Goal: Task Accomplishment & Management: Manage account settings

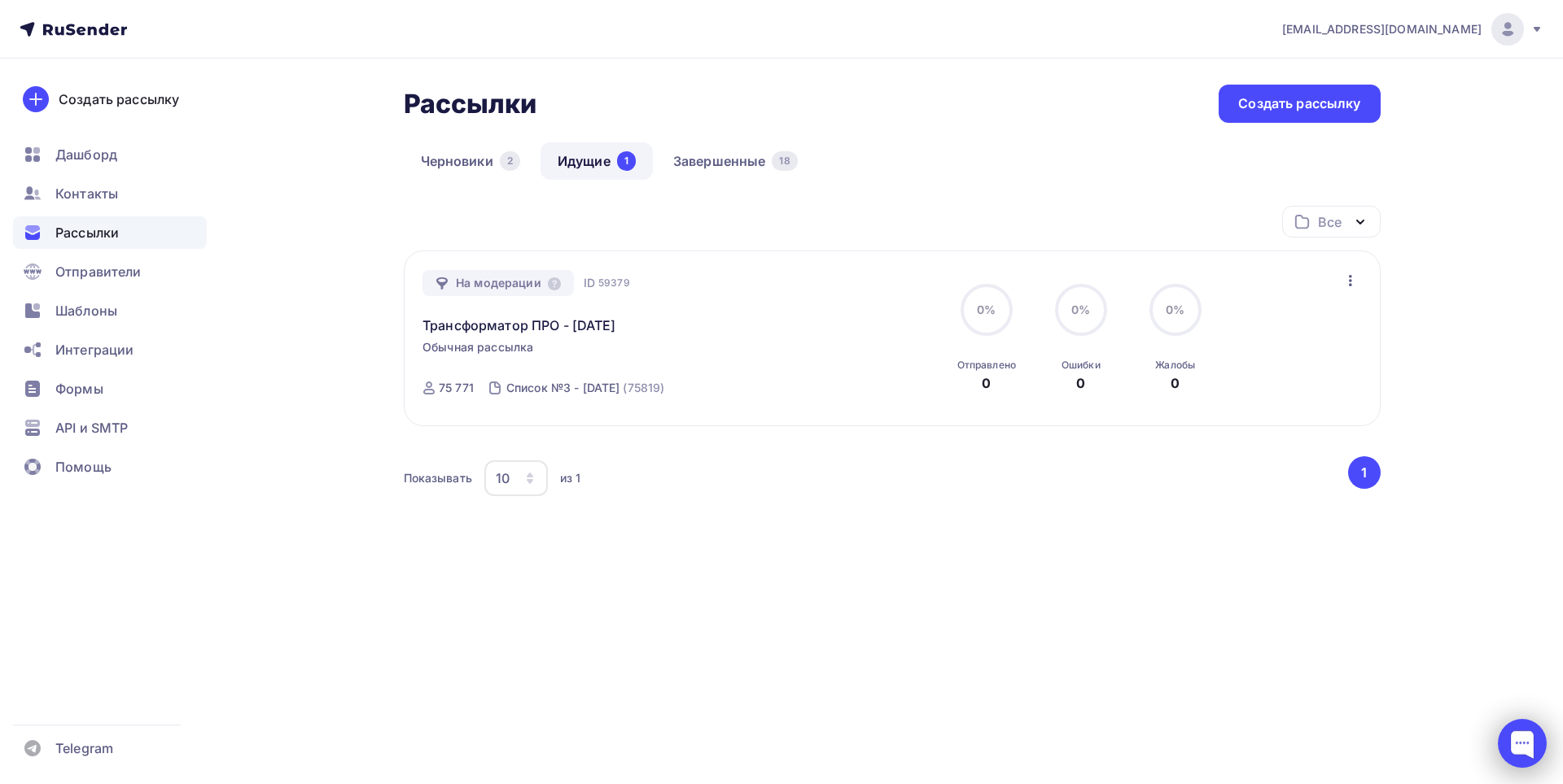
click at [1523, 744] on div at bounding box center [1522, 744] width 49 height 49
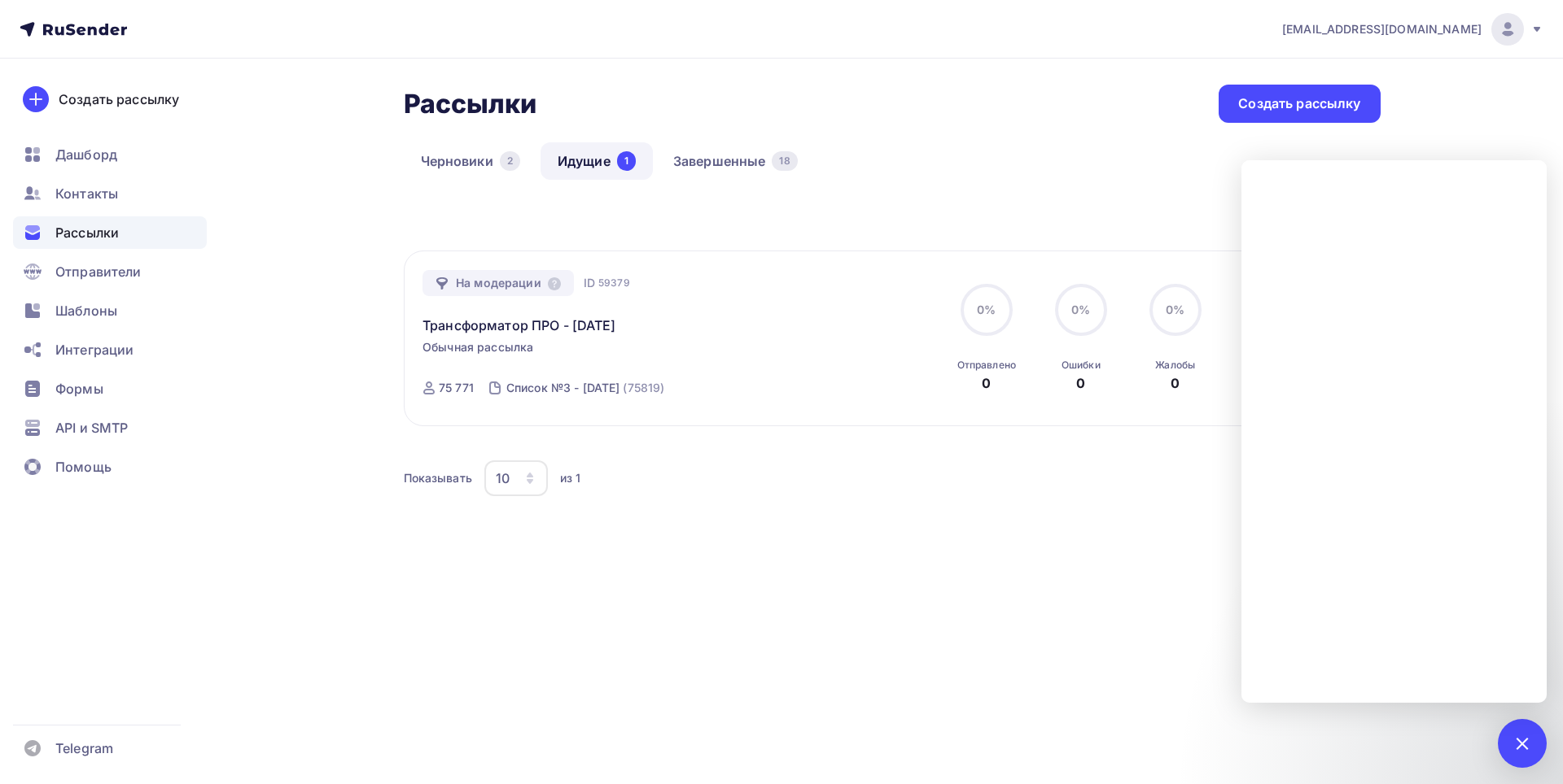
click at [86, 230] on span "Рассылки" at bounding box center [88, 233] width 64 height 19
click at [71, 195] on span "Контакты" at bounding box center [87, 193] width 63 height 19
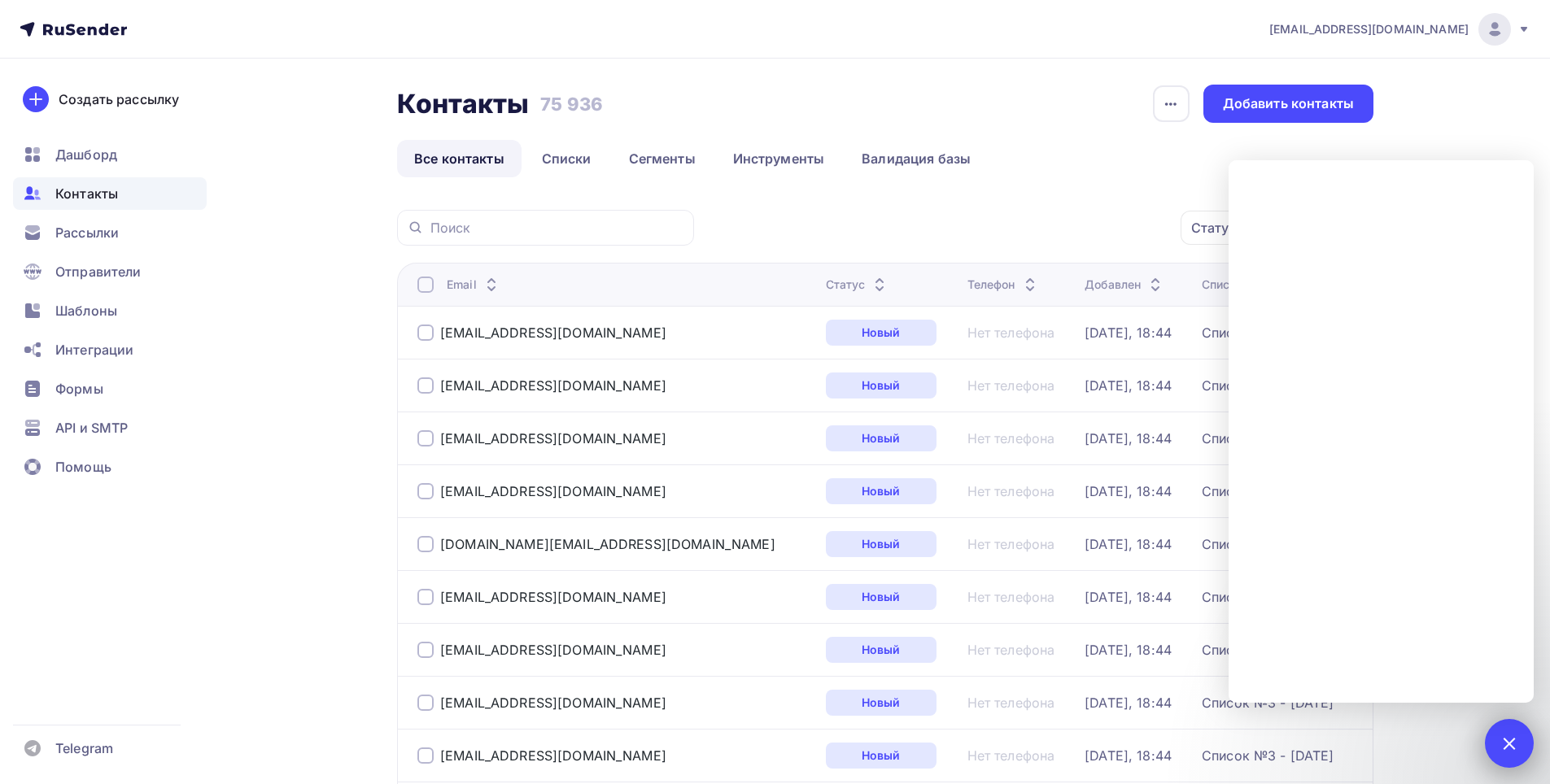
click at [1516, 750] on div at bounding box center [1509, 744] width 49 height 49
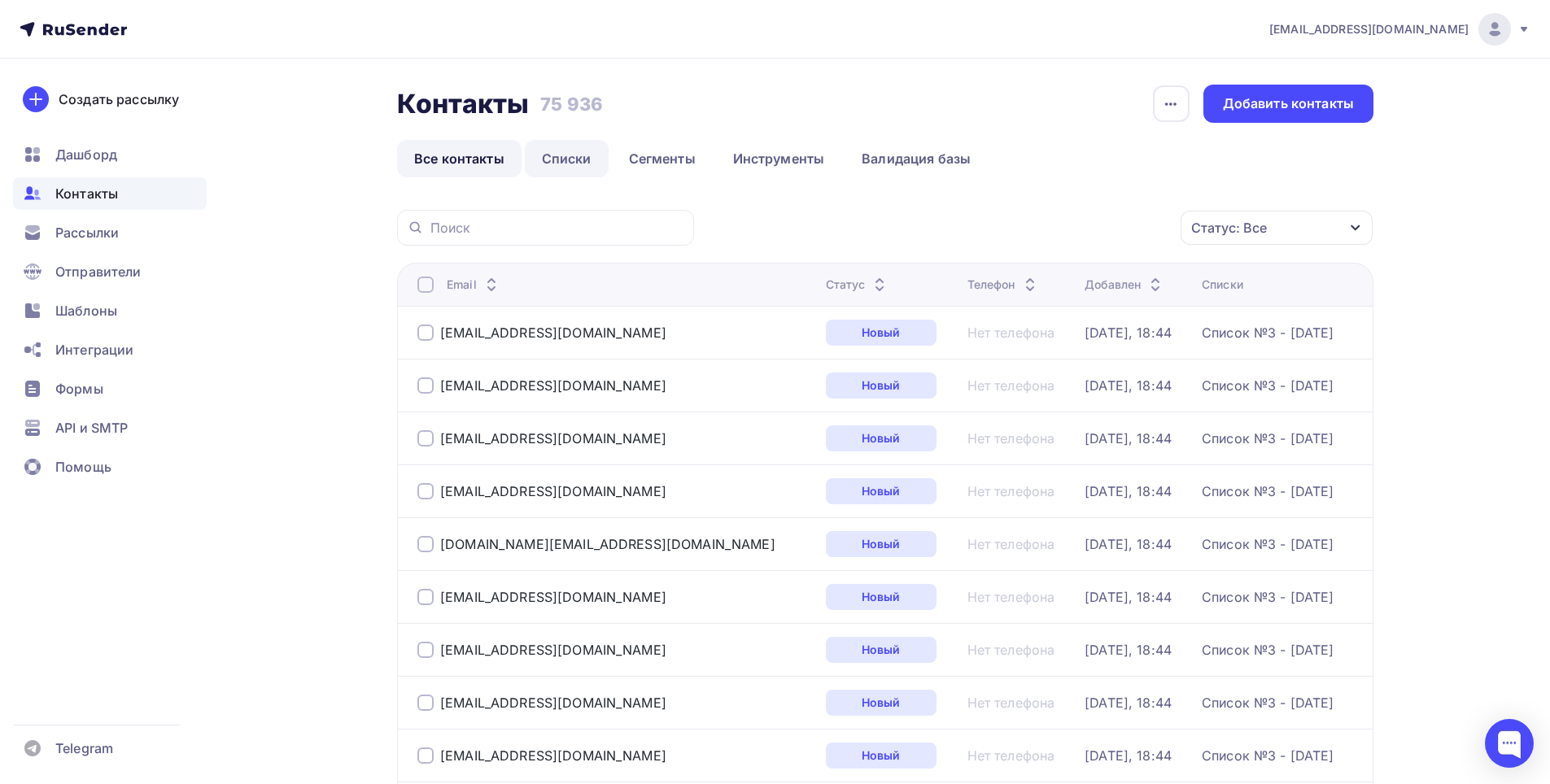
click at [567, 157] on link "Списки" at bounding box center [566, 158] width 84 height 38
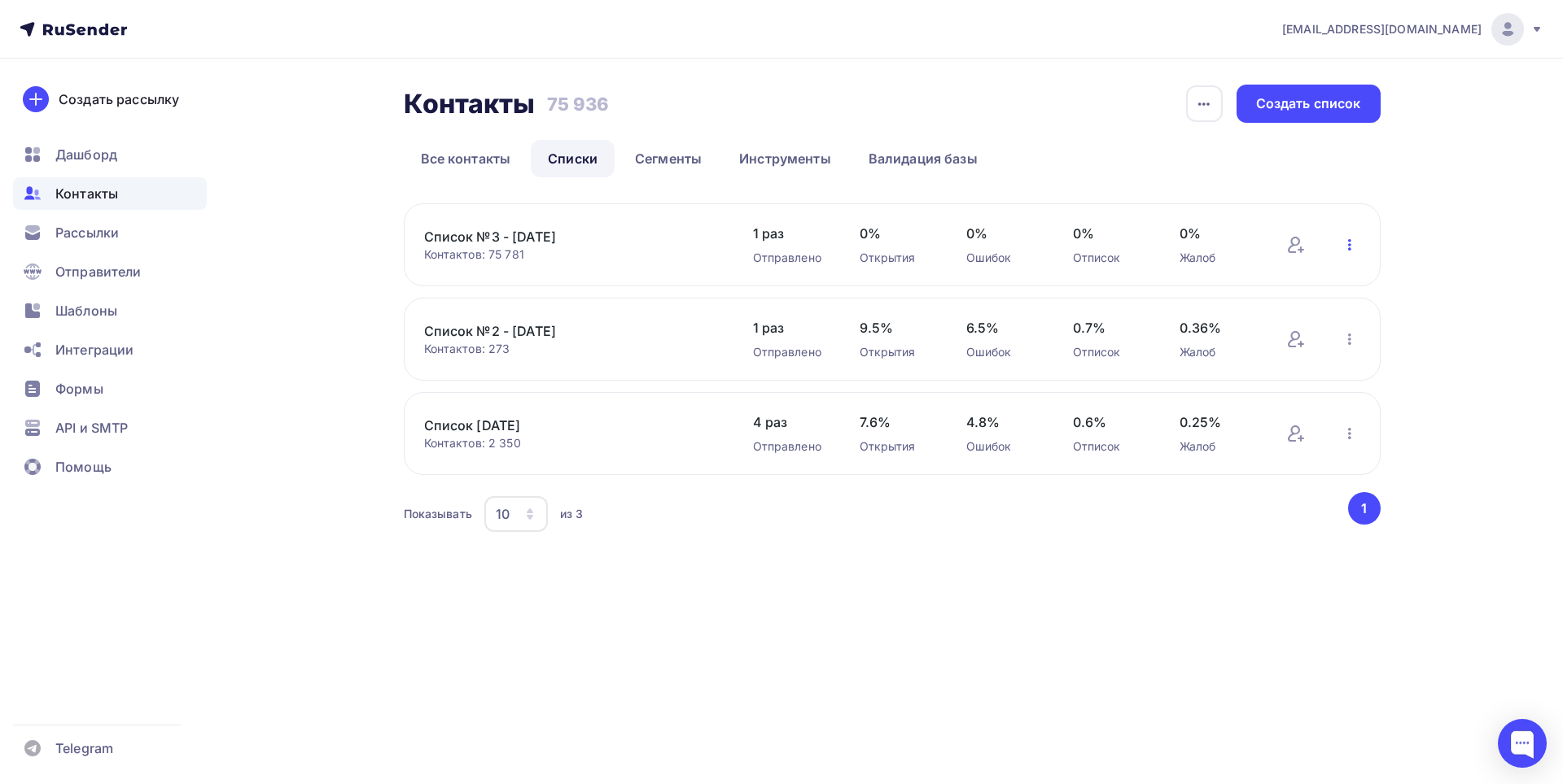
click at [1351, 245] on icon "button" at bounding box center [1349, 244] width 19 height 19
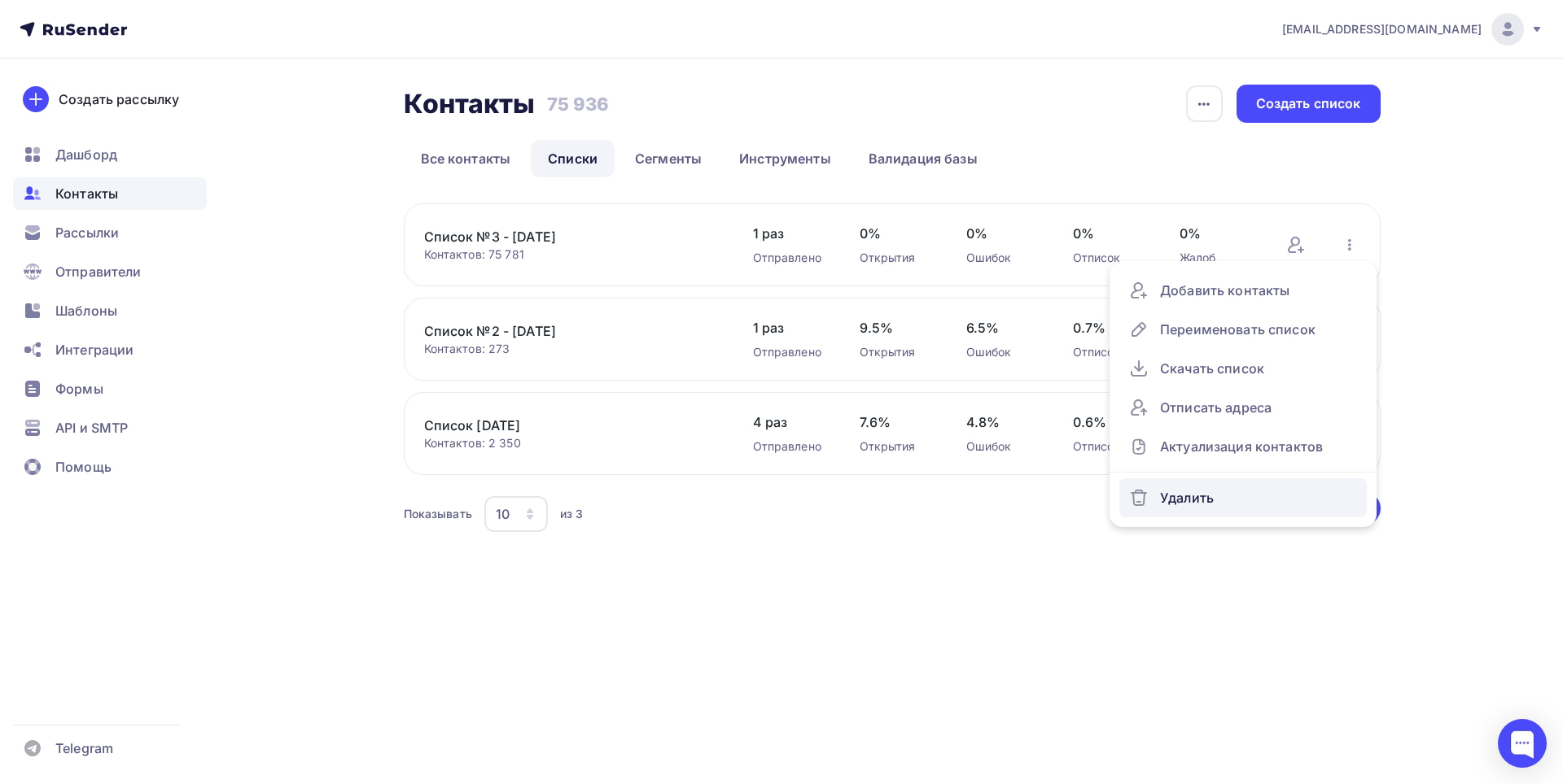
click at [1193, 499] on div "Удалить" at bounding box center [1243, 497] width 228 height 26
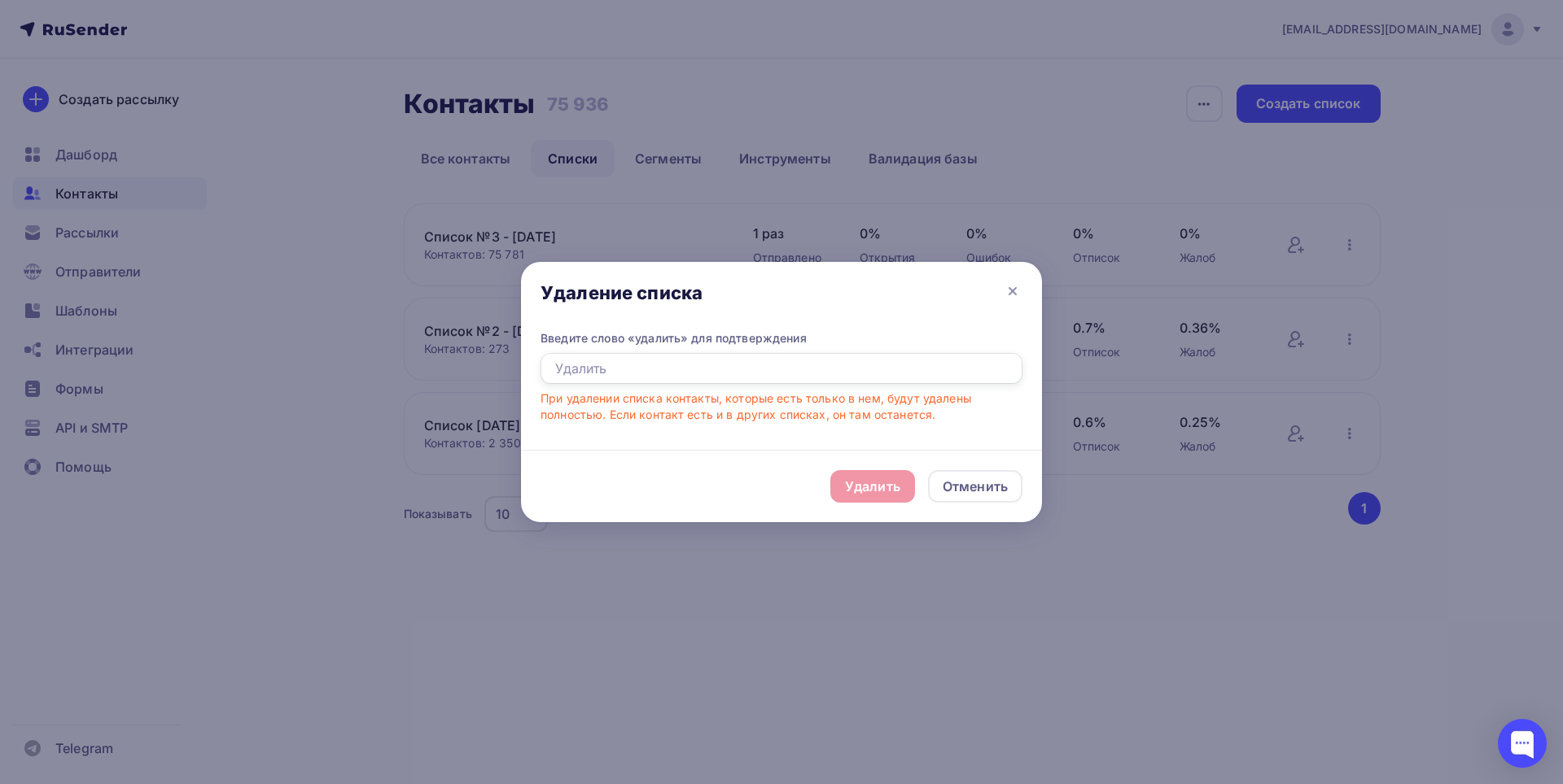
click at [626, 369] on input "text" at bounding box center [781, 368] width 482 height 31
type input "Удалить"
click at [875, 493] on div "Удалить" at bounding box center [873, 487] width 56 height 19
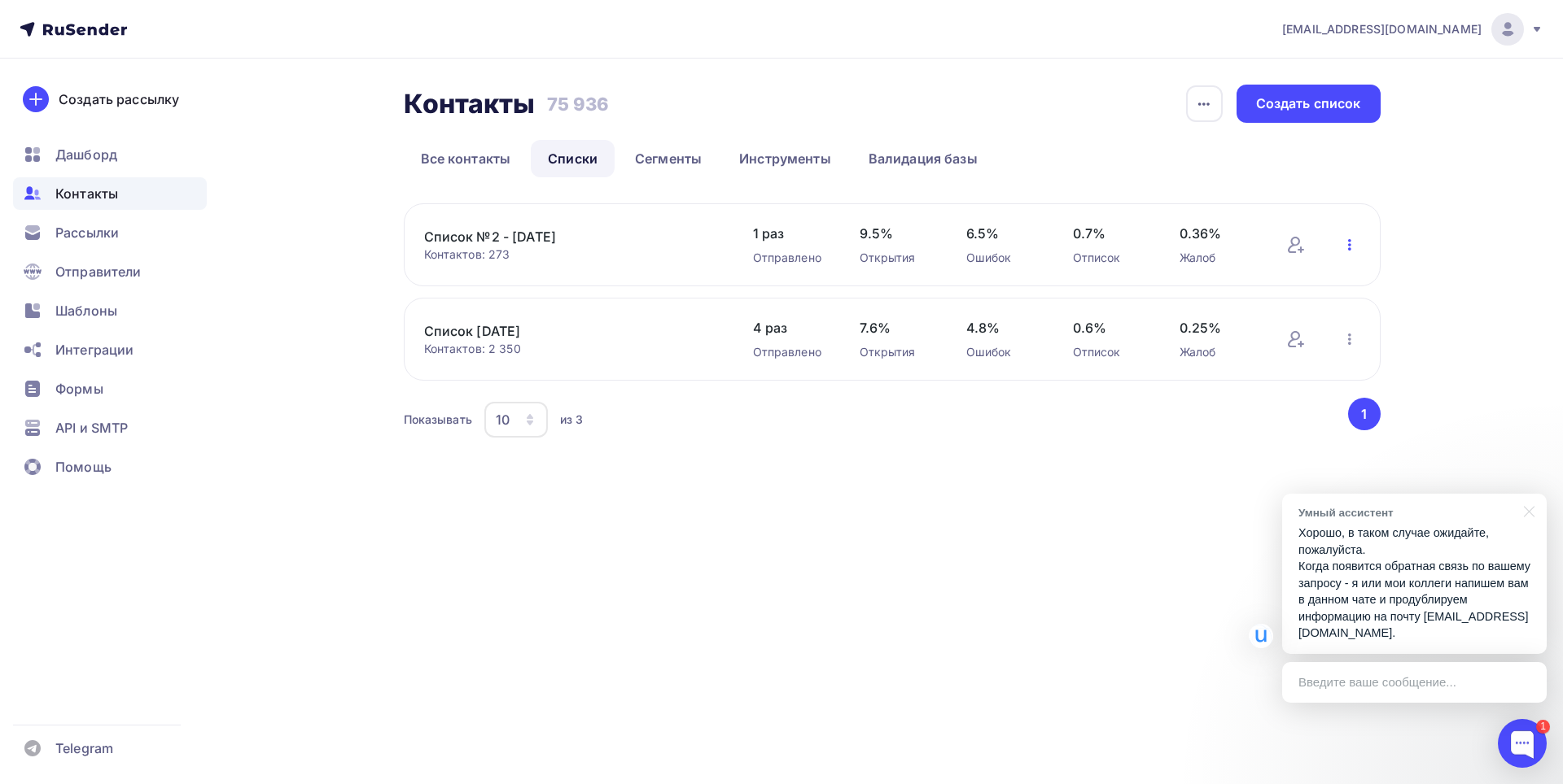
click at [1352, 241] on icon "button" at bounding box center [1349, 244] width 19 height 19
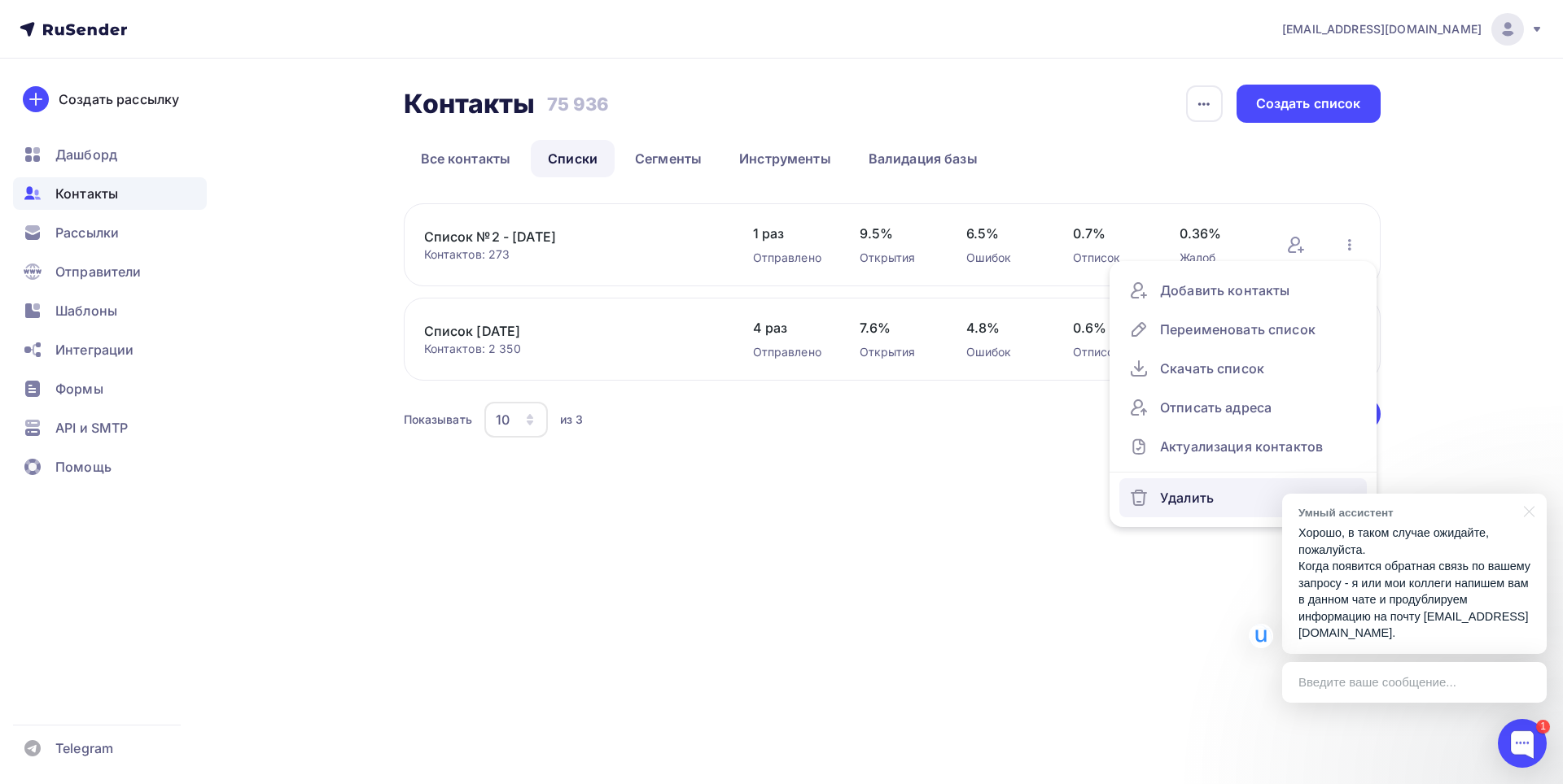
click at [1193, 493] on div "Удалить" at bounding box center [1243, 497] width 228 height 26
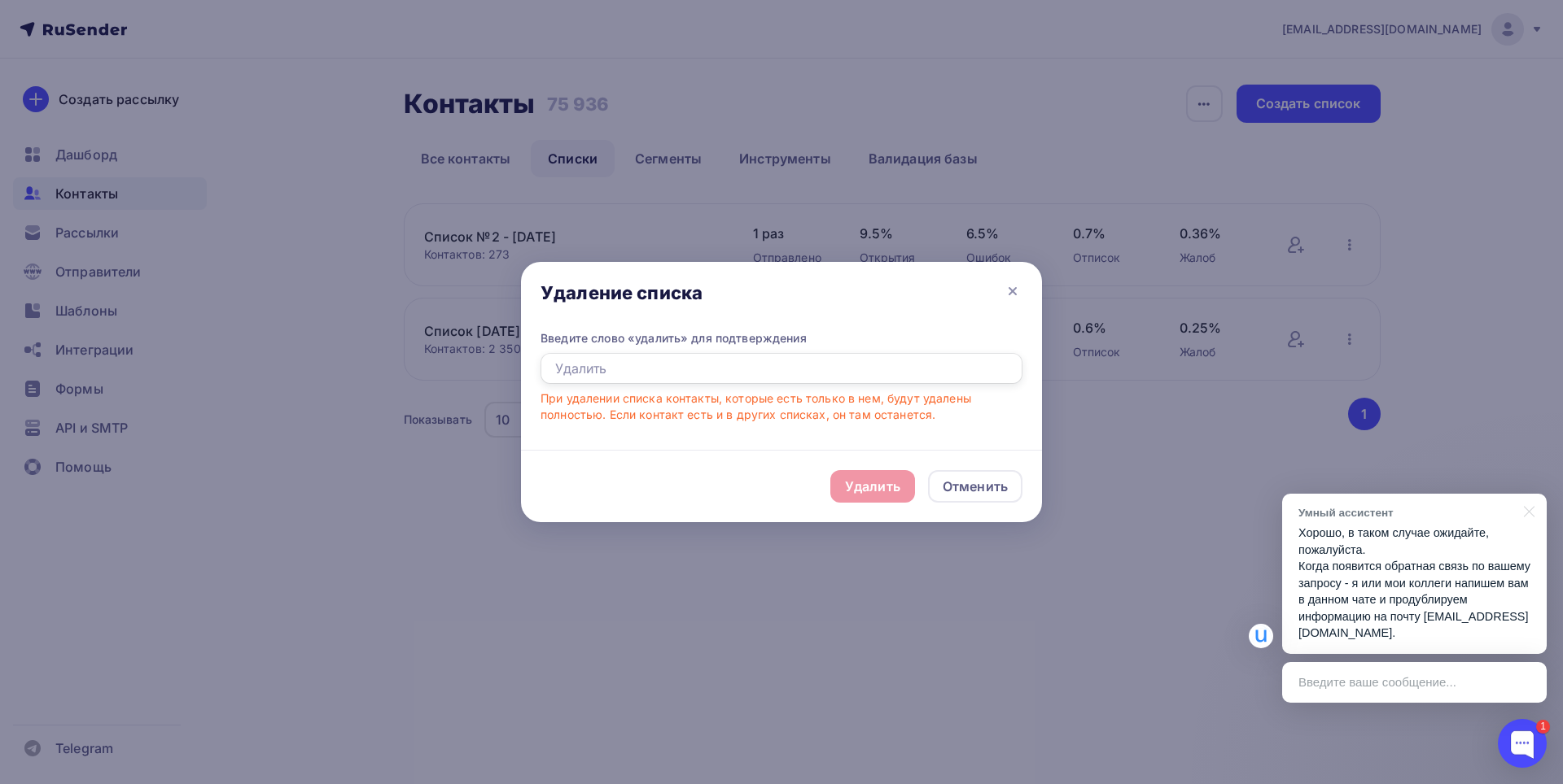
click at [658, 369] on input "text" at bounding box center [781, 368] width 482 height 31
click at [560, 375] on input "Уалить" at bounding box center [781, 368] width 482 height 31
type input "Уалить"
click at [969, 497] on div "Отменить" at bounding box center [975, 487] width 94 height 33
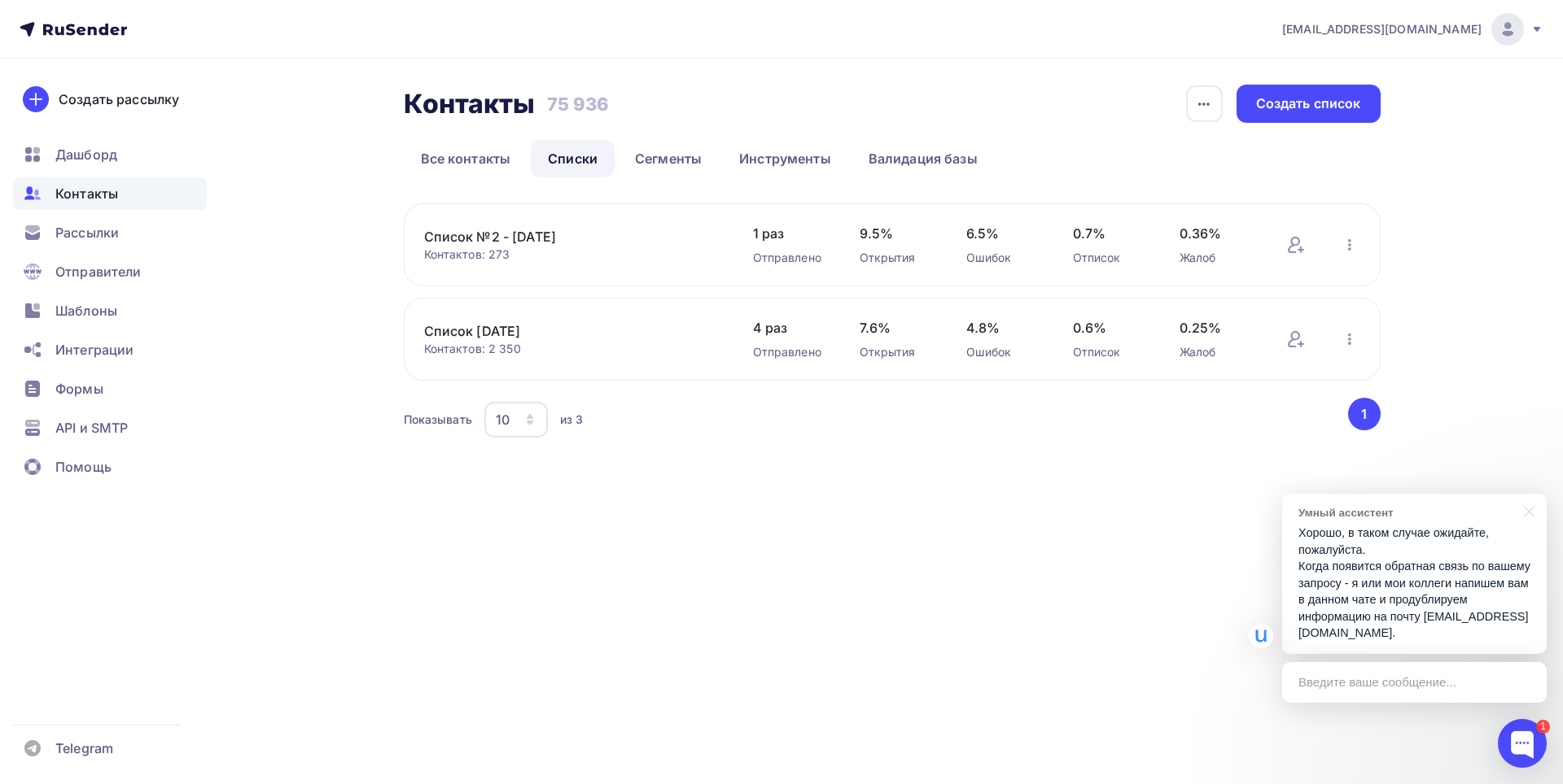
click at [952, 606] on div "k.zverev@pro-transformator.ru Аккаунт Тарифы Выйти Создать рассылку Дашборд Кон…" at bounding box center [782, 392] width 1563 height 784
click at [1355, 693] on div "Введите ваше сообщение..." at bounding box center [1414, 682] width 265 height 40
